Goal: Information Seeking & Learning: Learn about a topic

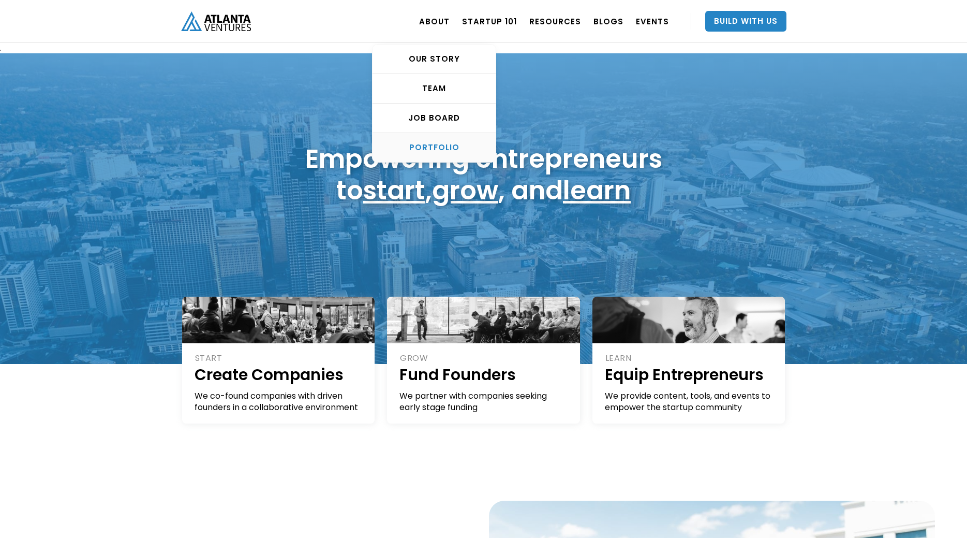
click at [422, 144] on div "PORTFOLIO" at bounding box center [434, 147] width 123 height 10
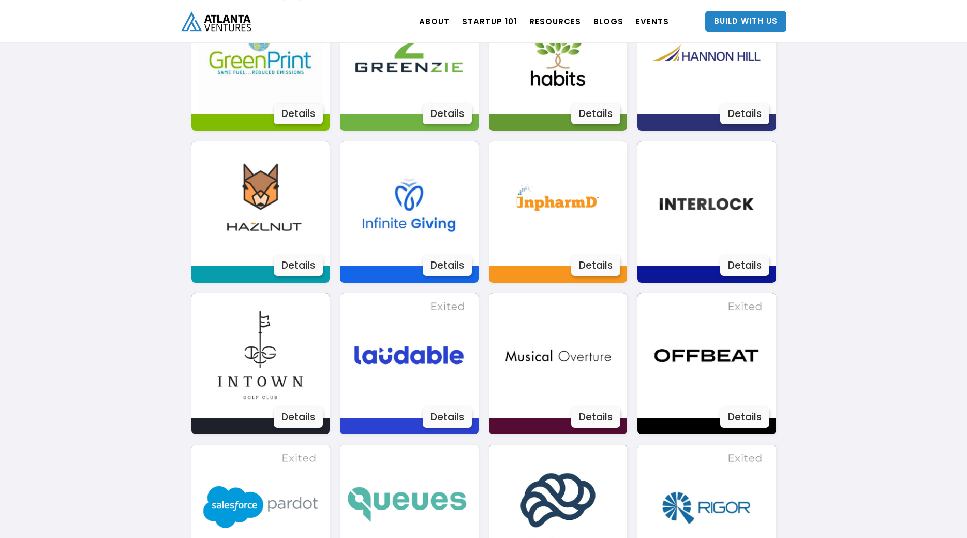
scroll to position [1219, 0]
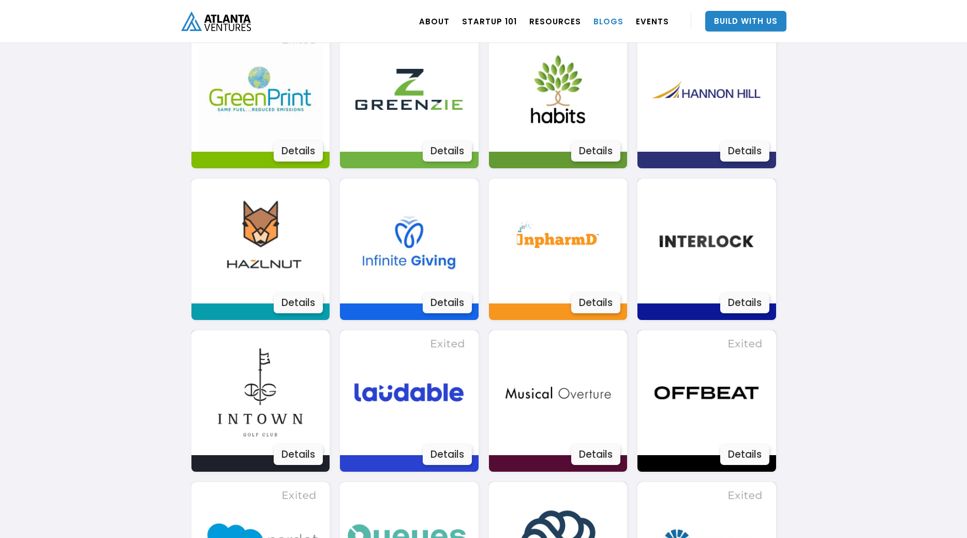
click at [612, 22] on link "BLOGS" at bounding box center [608, 21] width 30 height 29
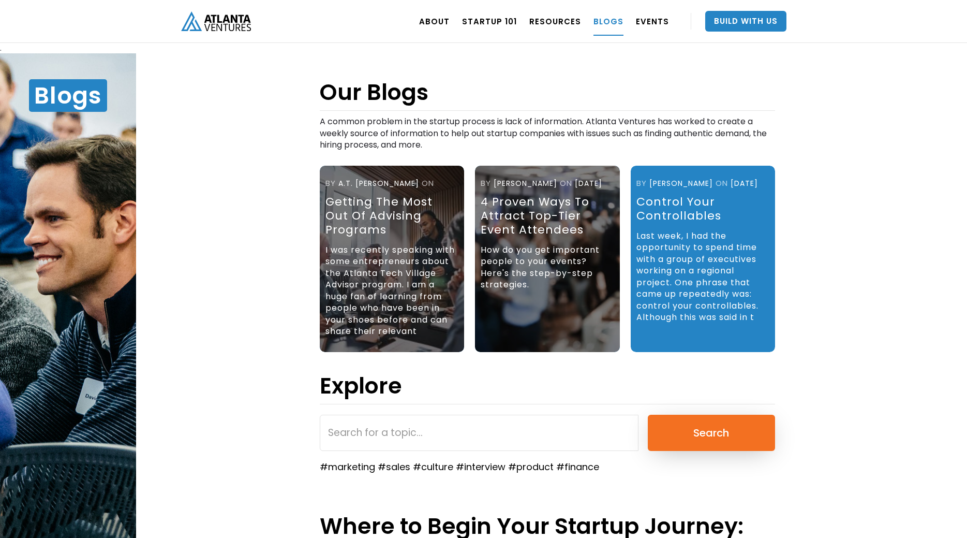
click at [228, 27] on img "home" at bounding box center [216, 20] width 70 height 19
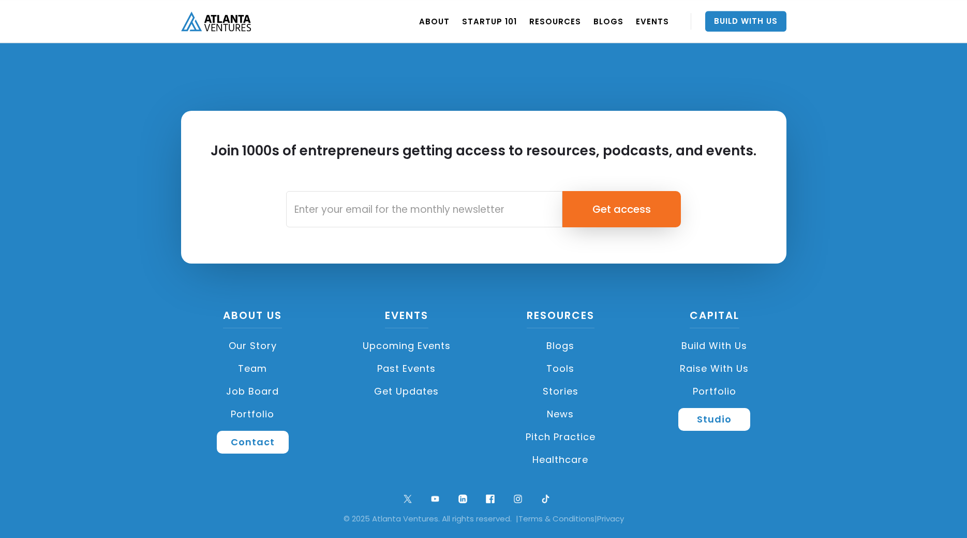
scroll to position [2405, 0]
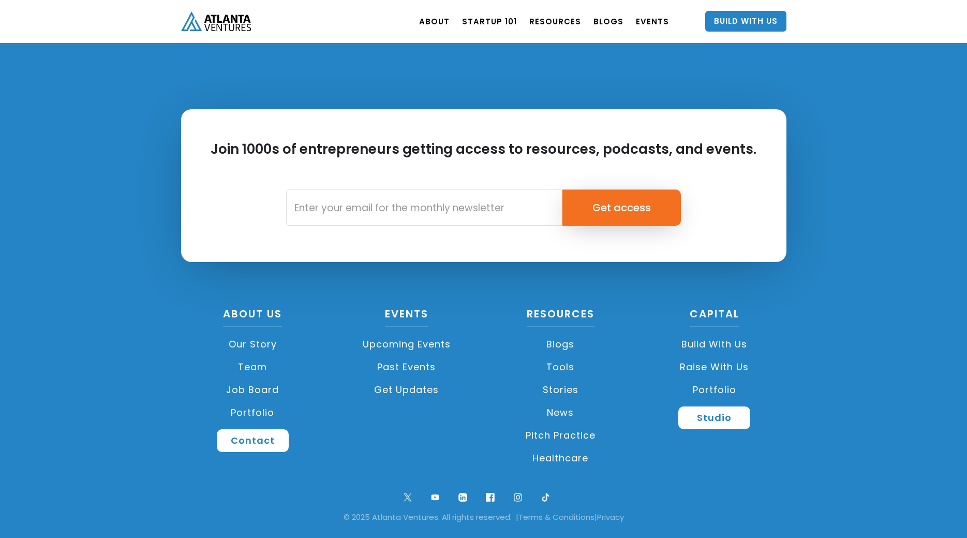
click at [552, 414] on link "News" at bounding box center [561, 412] width 144 height 23
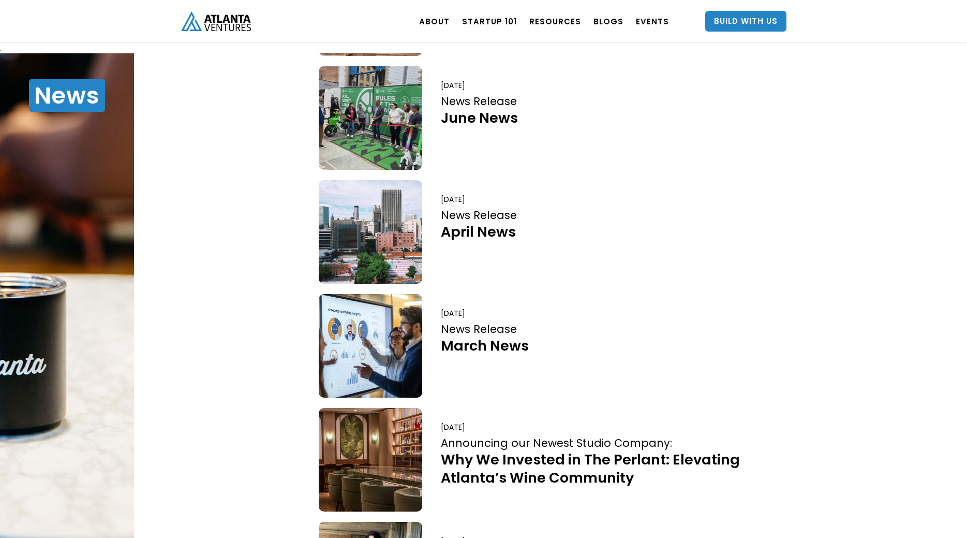
scroll to position [497, 0]
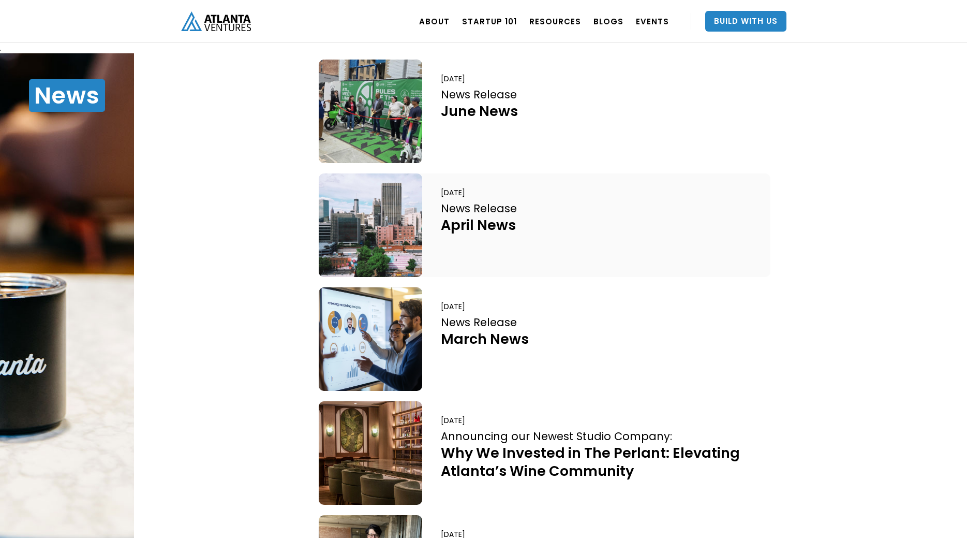
click at [394, 236] on div at bounding box center [370, 224] width 103 height 103
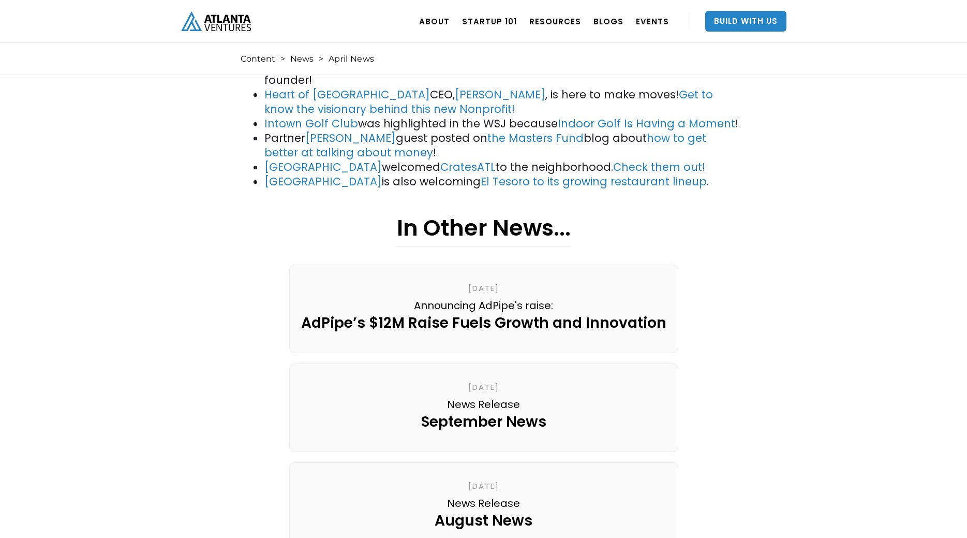
scroll to position [317, 0]
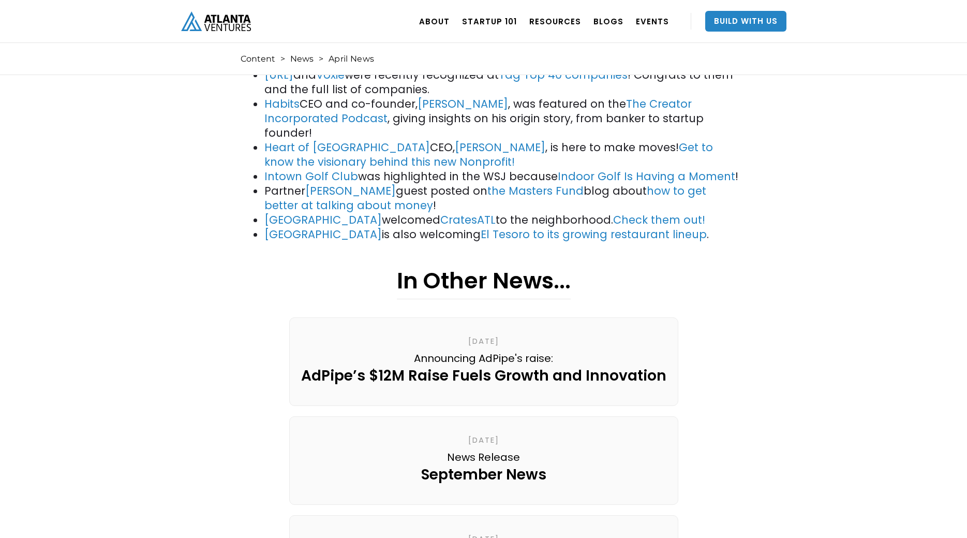
scroll to position [317, 0]
click at [332, 212] on link "South Downtown" at bounding box center [322, 219] width 117 height 15
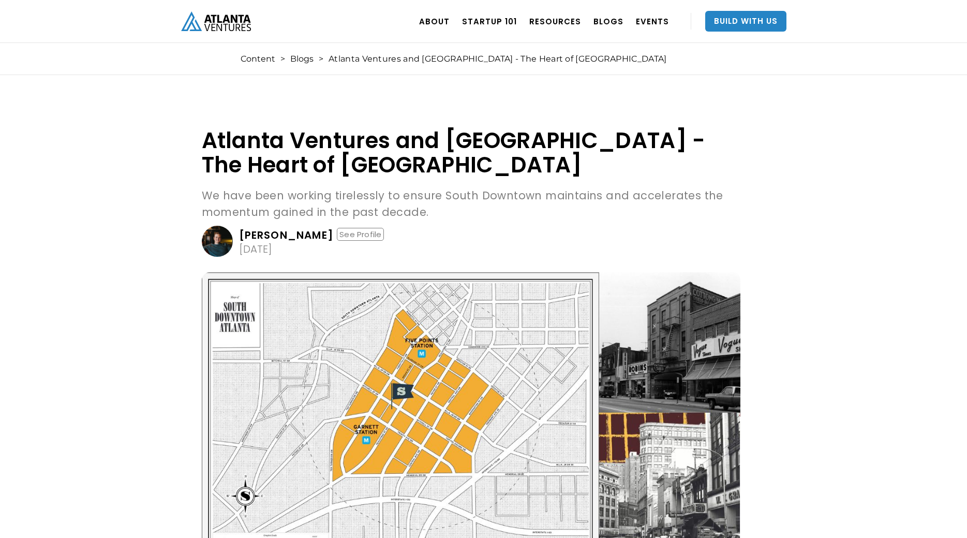
click at [376, 394] on img at bounding box center [471, 413] width 539 height 283
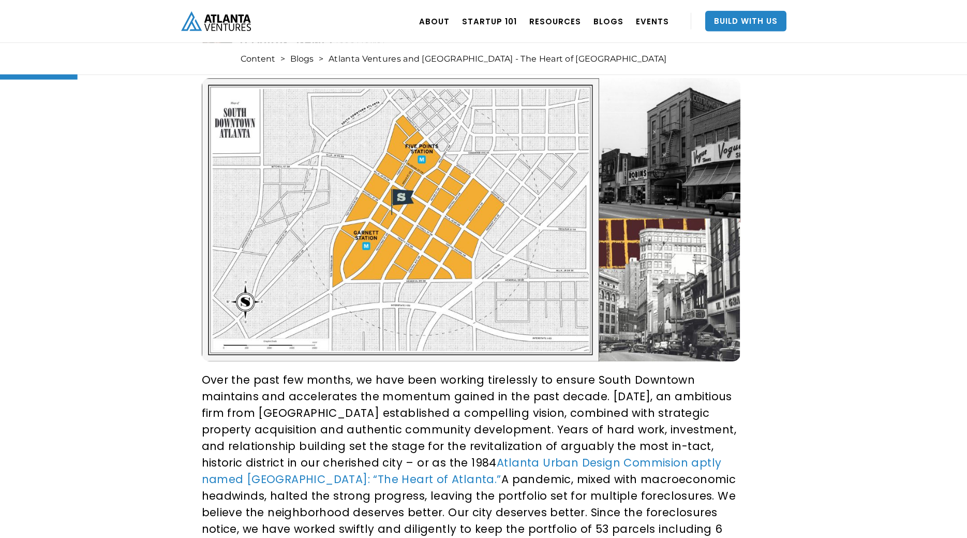
scroll to position [211, 0]
